Goal: Task Accomplishment & Management: Manage account settings

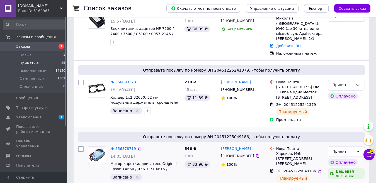
scroll to position [84, 0]
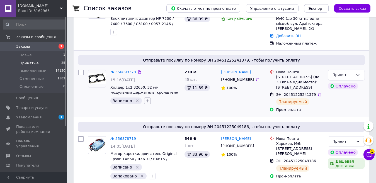
click at [145, 99] on icon "button" at bounding box center [147, 101] width 4 height 4
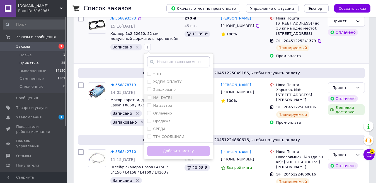
scroll to position [139, 0]
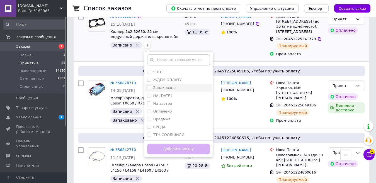
click at [156, 86] on label "Запаковано" at bounding box center [164, 88] width 23 height 4
checkbox input "true"
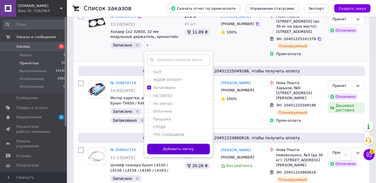
click at [154, 144] on button "Добавить метку" at bounding box center [178, 149] width 63 height 11
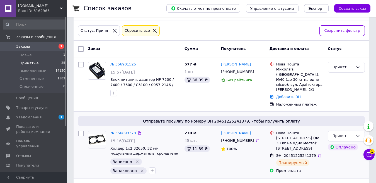
scroll to position [0, 0]
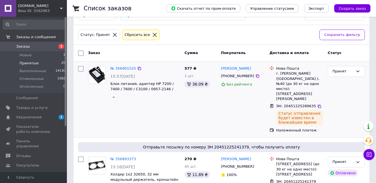
scroll to position [28, 0]
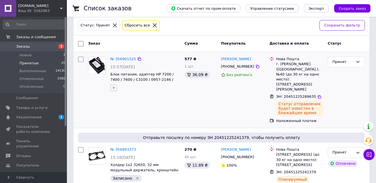
click at [113, 87] on icon "button" at bounding box center [114, 88] width 4 height 4
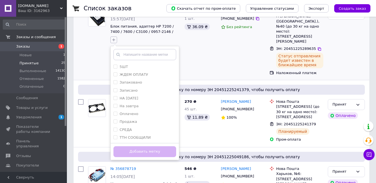
scroll to position [84, 0]
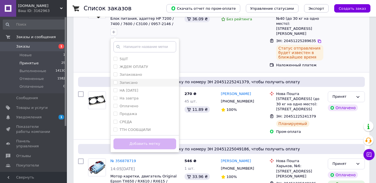
click at [122, 83] on label "Записано" at bounding box center [129, 83] width 18 height 4
checkbox input "true"
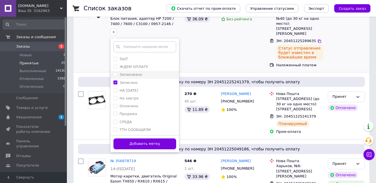
click at [123, 74] on label "Запаковано" at bounding box center [131, 75] width 23 height 4
checkbox input "true"
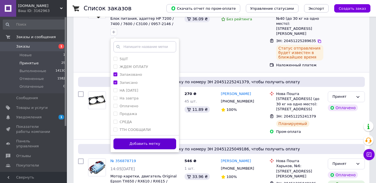
click at [116, 146] on button "Добавить метку" at bounding box center [145, 144] width 63 height 11
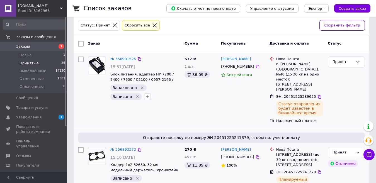
scroll to position [0, 0]
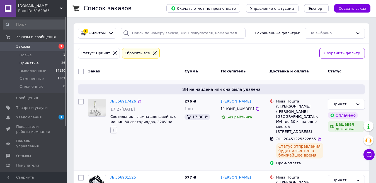
click at [112, 129] on icon "button" at bounding box center [114, 130] width 4 height 4
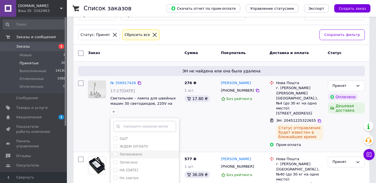
scroll to position [28, 0]
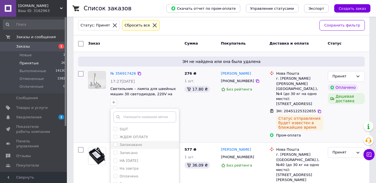
click at [131, 144] on label "Запаковано" at bounding box center [131, 145] width 23 height 4
checkbox input "true"
click at [128, 152] on label "Записано" at bounding box center [129, 153] width 18 height 4
checkbox input "true"
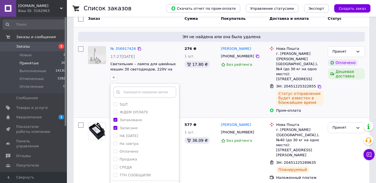
scroll to position [84, 0]
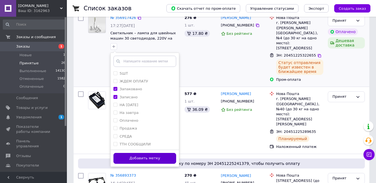
click at [127, 157] on button "Добавить метку" at bounding box center [145, 158] width 63 height 11
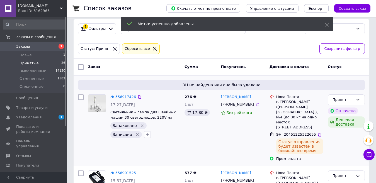
scroll to position [0, 0]
